Goal: Transaction & Acquisition: Book appointment/travel/reservation

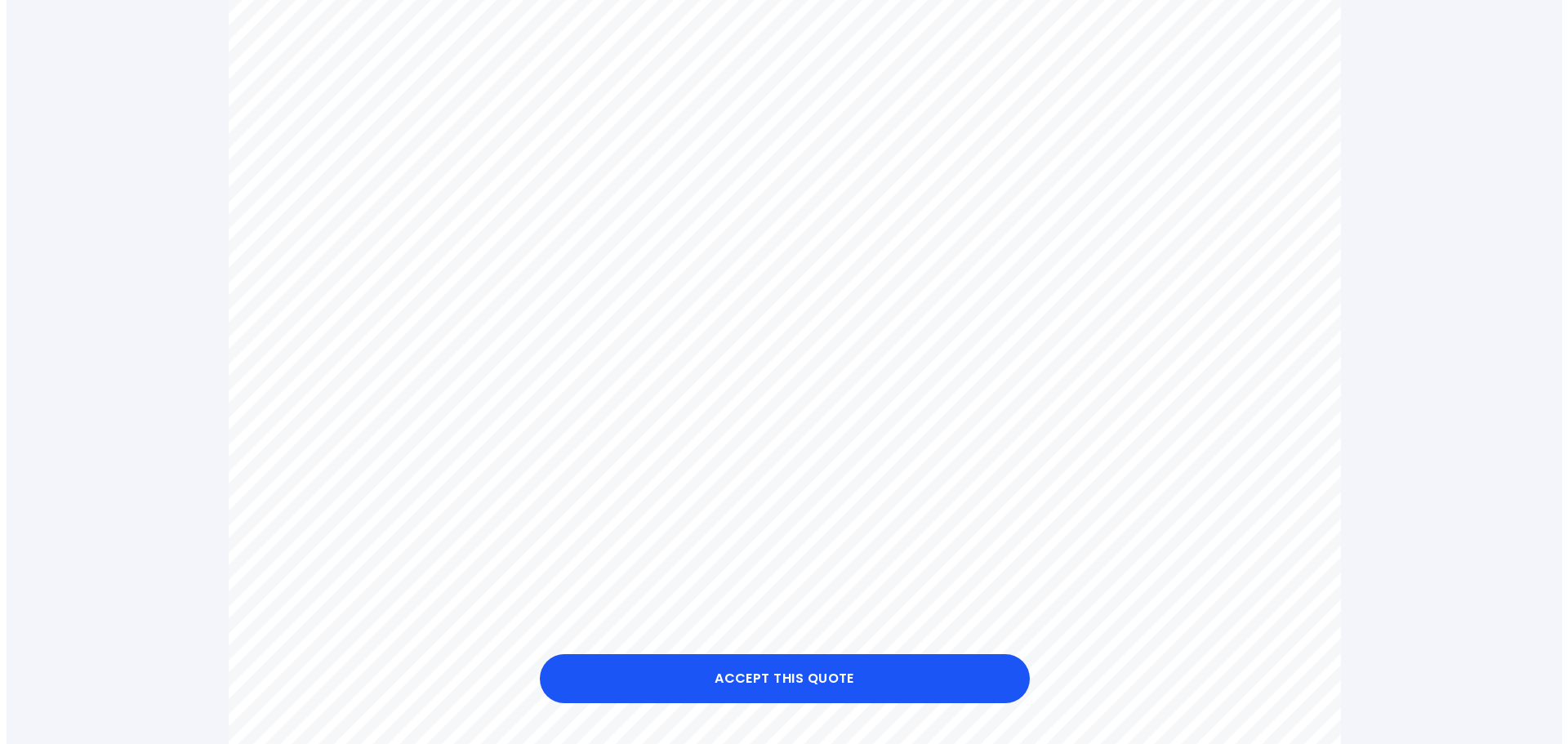
scroll to position [654, 0]
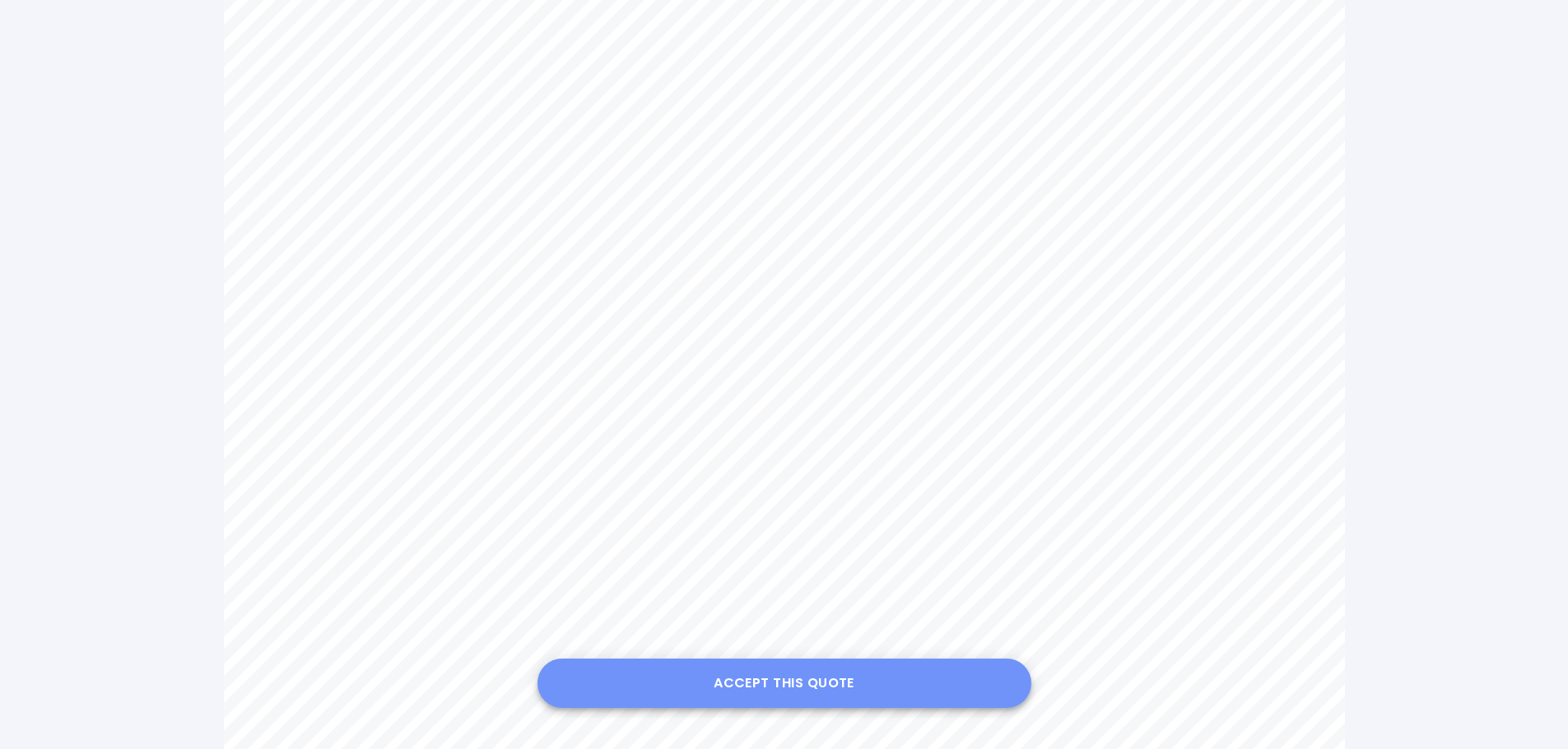
click at [810, 679] on button "Accept this Quote" at bounding box center [784, 683] width 494 height 49
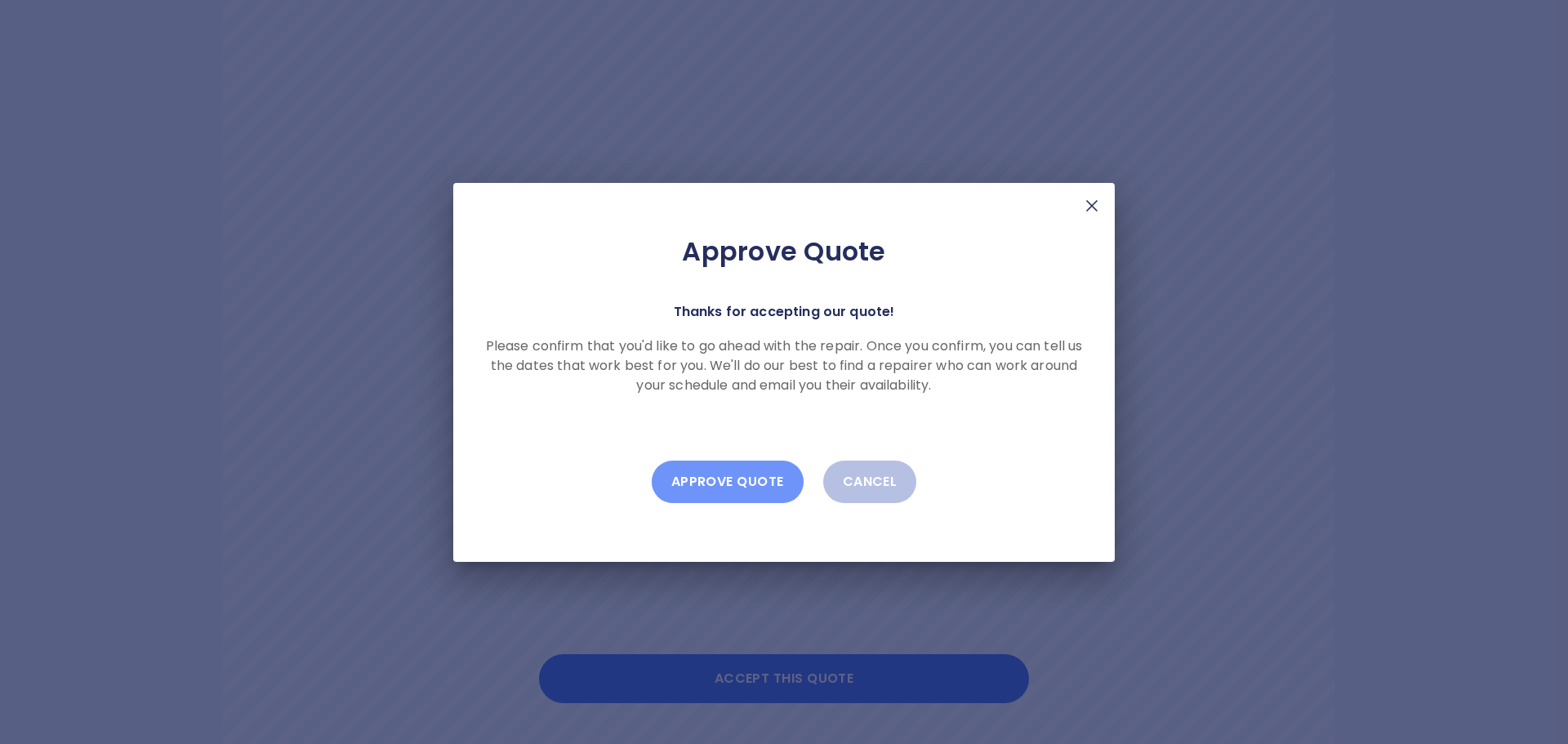
click at [724, 481] on button "Approve Quote" at bounding box center [727, 482] width 152 height 42
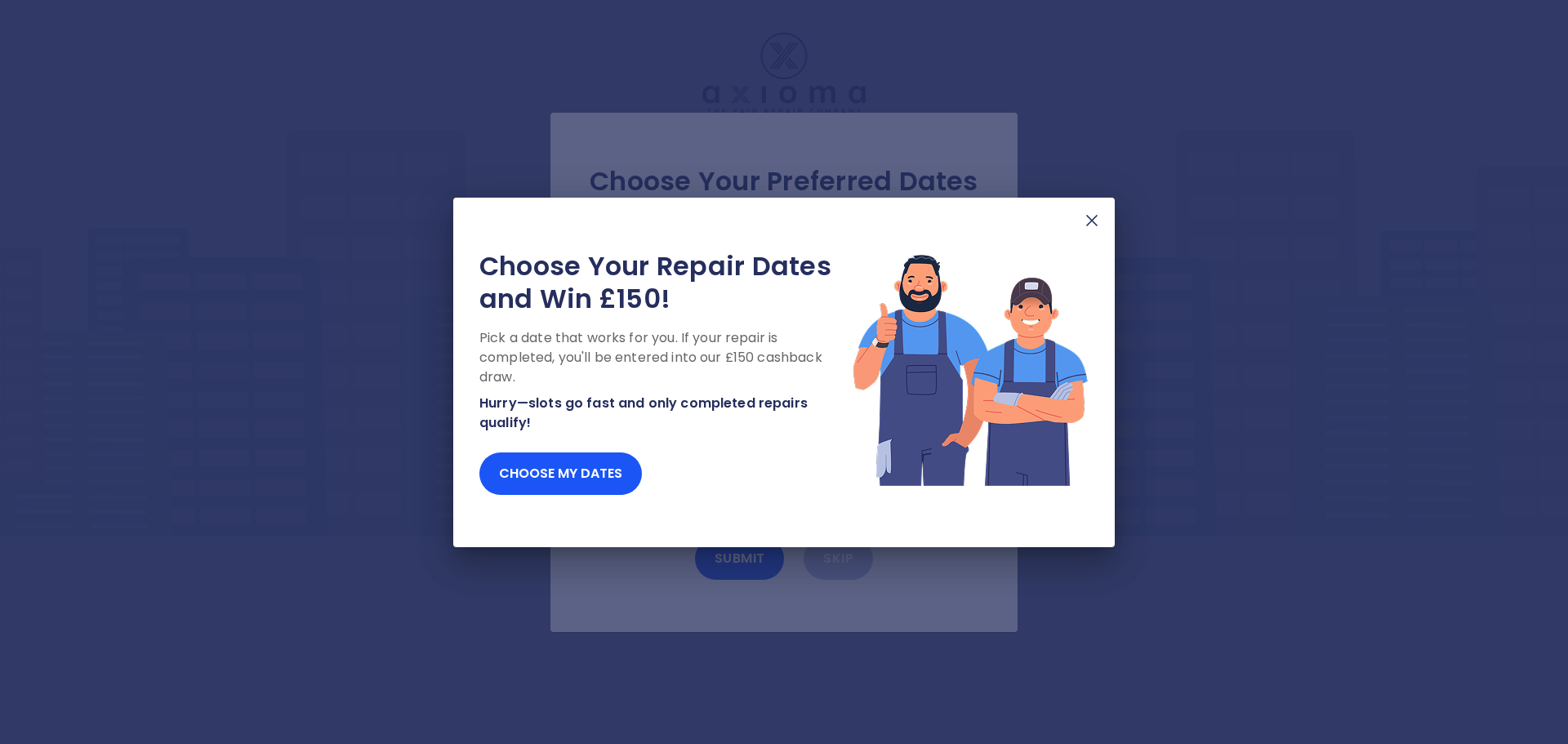
click at [1090, 217] on img at bounding box center [1092, 221] width 20 height 20
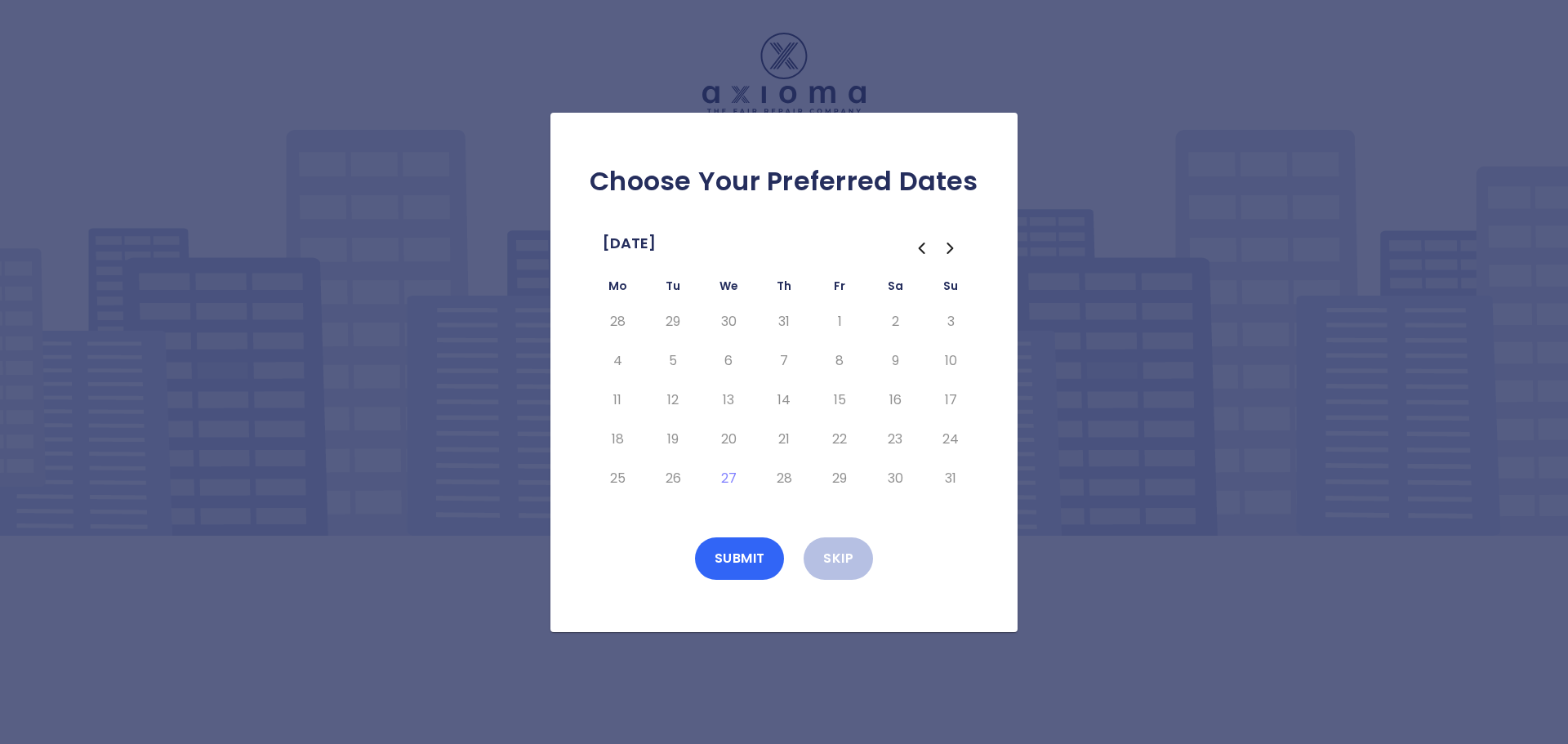
click at [748, 555] on button "Submit" at bounding box center [740, 558] width 90 height 42
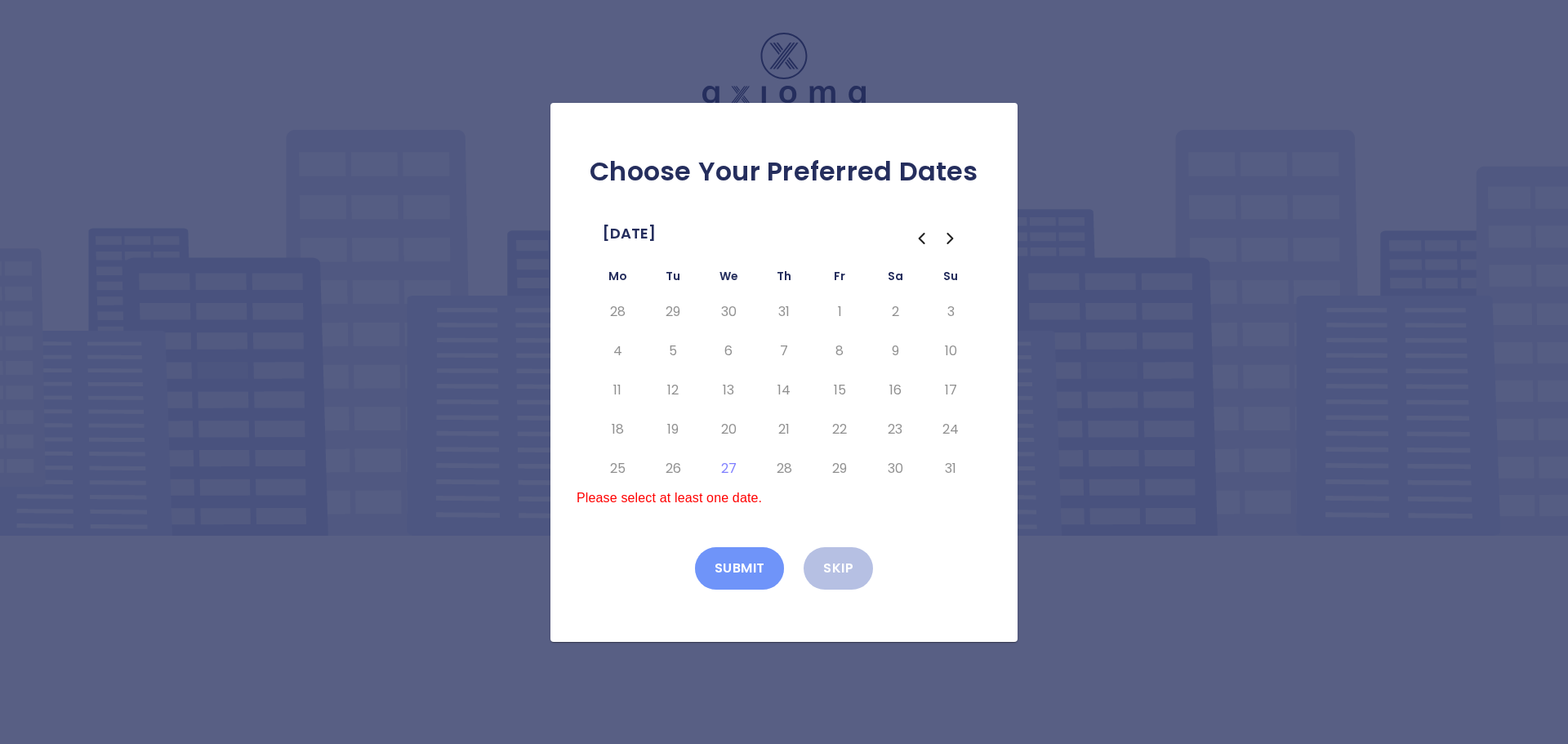
click at [753, 567] on button "Submit" at bounding box center [740, 568] width 90 height 42
click at [949, 241] on icon "Go to the Next Month" at bounding box center [951, 239] width 20 height 20
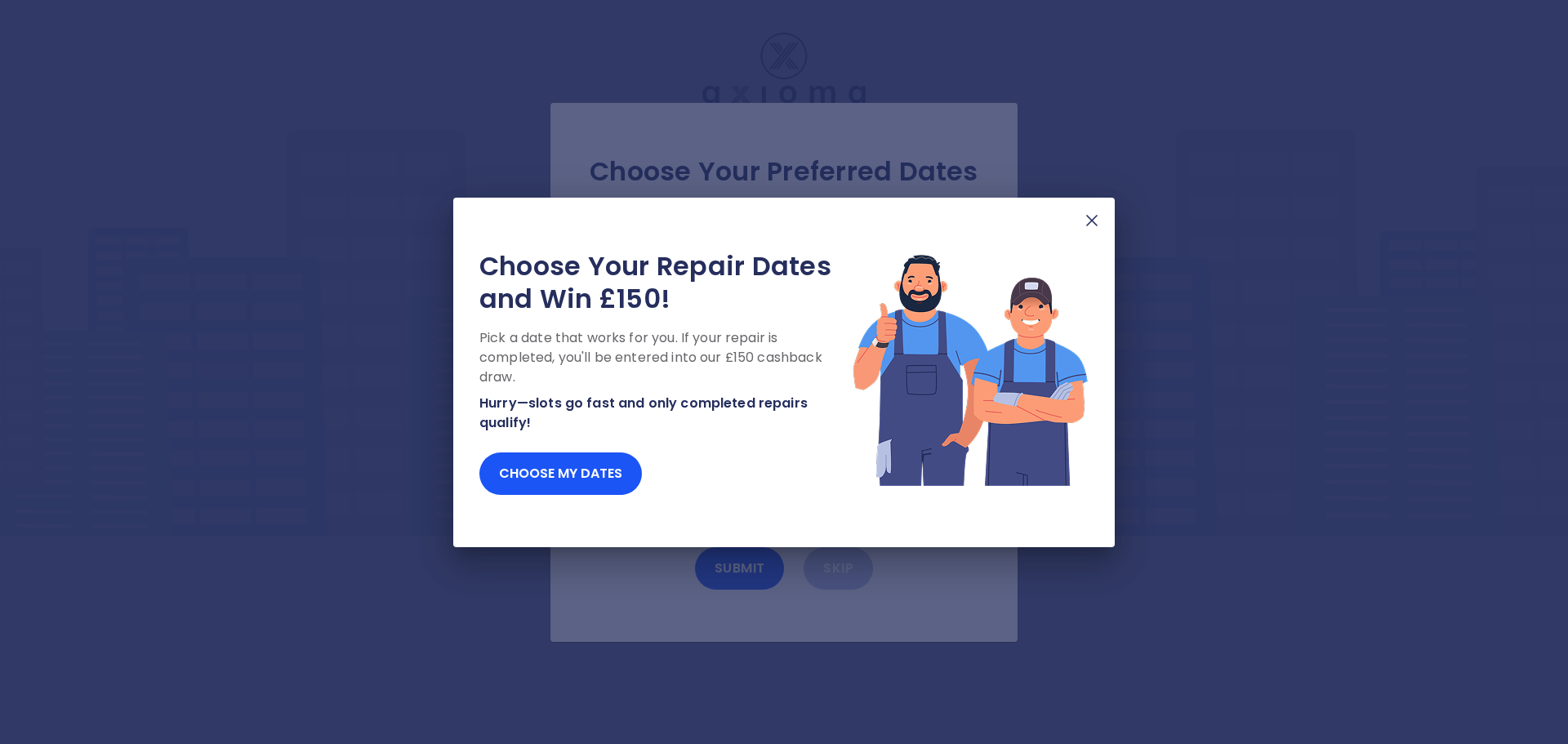
click at [1091, 222] on img at bounding box center [1092, 221] width 20 height 20
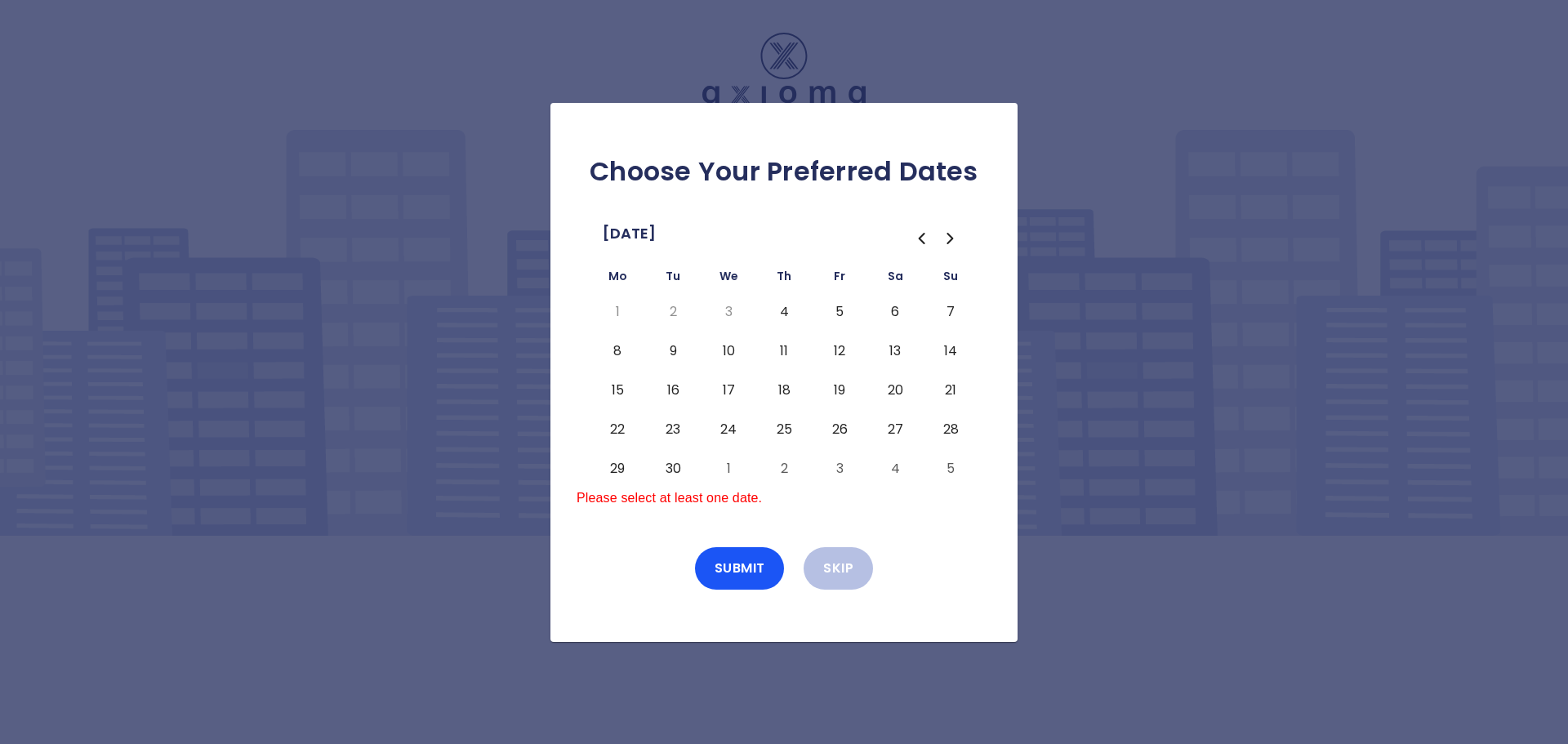
click at [951, 309] on button "7" at bounding box center [950, 313] width 29 height 27
click at [730, 563] on button "Submit" at bounding box center [740, 568] width 90 height 42
